Goal: Find specific page/section: Find specific page/section

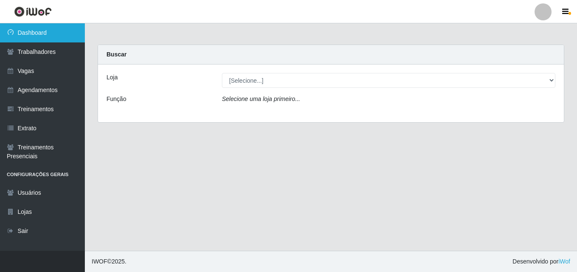
click at [45, 33] on link "Dashboard" at bounding box center [42, 32] width 85 height 19
click at [46, 33] on link "Dashboard" at bounding box center [42, 32] width 85 height 19
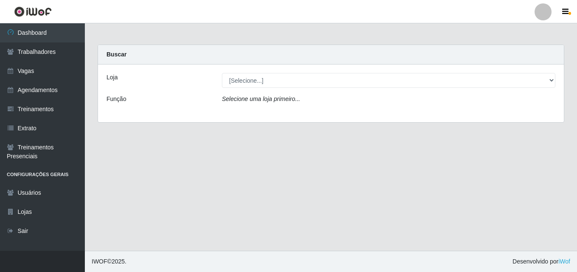
click at [111, 79] on label "Loja" at bounding box center [112, 77] width 11 height 9
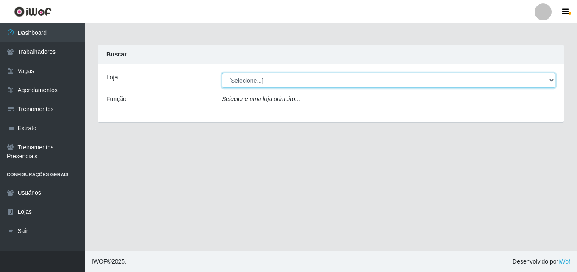
click at [222, 79] on select "[Selecione...] Chinatown Sushimi - [GEOGRAPHIC_DATA]" at bounding box center [389, 80] width 334 height 15
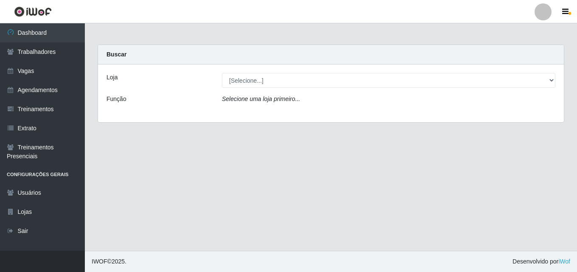
click at [236, 94] on div "Loja [Selecione...] Chinatown Sushimi - [GEOGRAPHIC_DATA] Função Selecione uma …" at bounding box center [331, 94] width 466 height 58
click at [238, 102] on icon "Selecione uma loja primeiro..." at bounding box center [261, 98] width 78 height 7
click at [239, 102] on icon "Selecione uma loja primeiro..." at bounding box center [261, 98] width 78 height 7
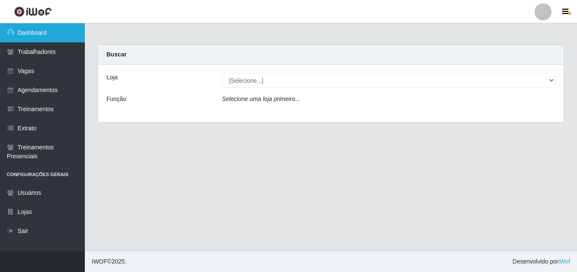
click at [16, 29] on link "Dashboard" at bounding box center [42, 32] width 85 height 19
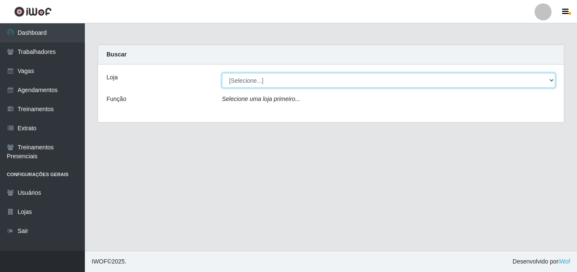
click at [232, 79] on select "[Selecione...] Chinatown Sushimi - [GEOGRAPHIC_DATA]" at bounding box center [389, 80] width 334 height 15
select select "357"
click at [222, 73] on select "[Selecione...] Chinatown Sushimi - [GEOGRAPHIC_DATA]" at bounding box center [389, 80] width 334 height 15
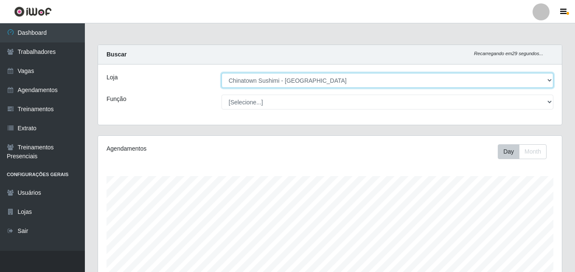
scroll to position [176, 464]
